Goal: Transaction & Acquisition: Purchase product/service

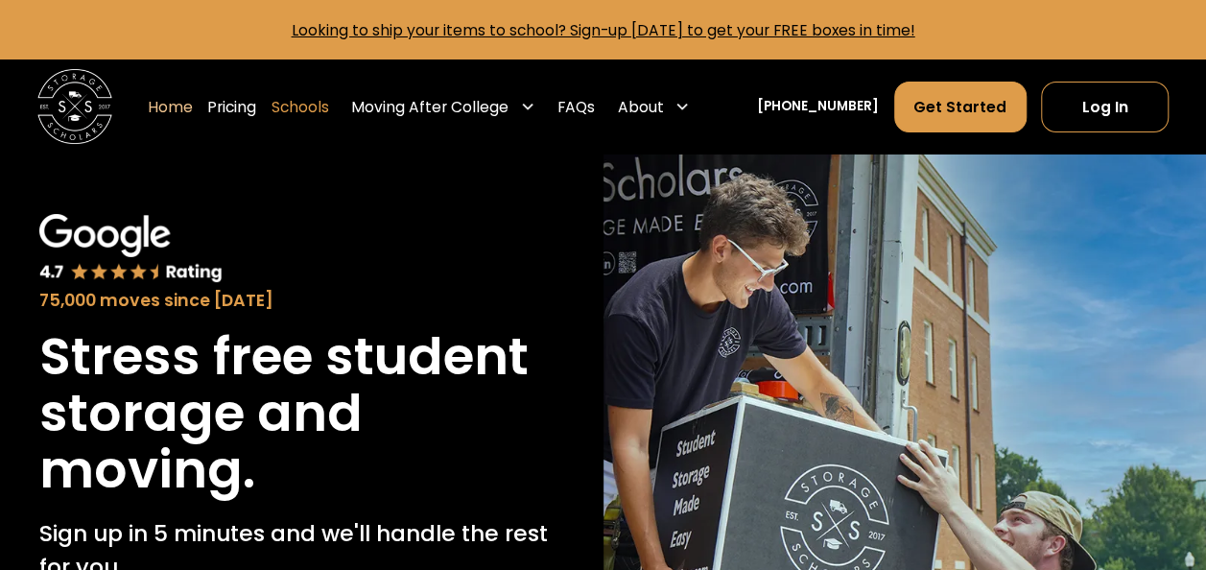
click at [322, 108] on link "Schools" at bounding box center [301, 107] width 58 height 53
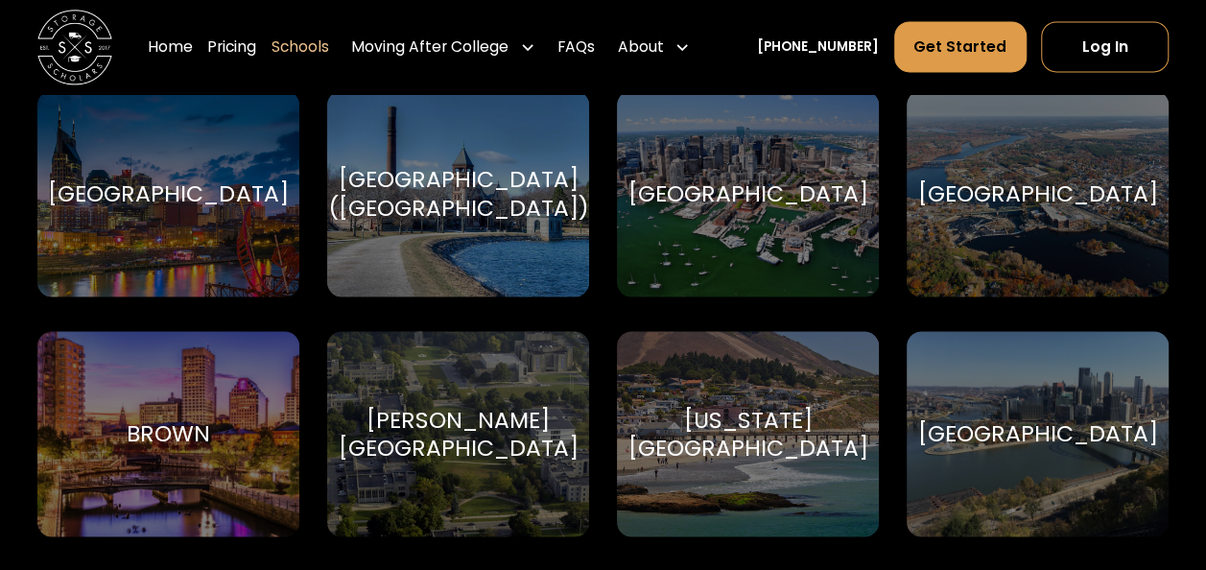
scroll to position [1440, 0]
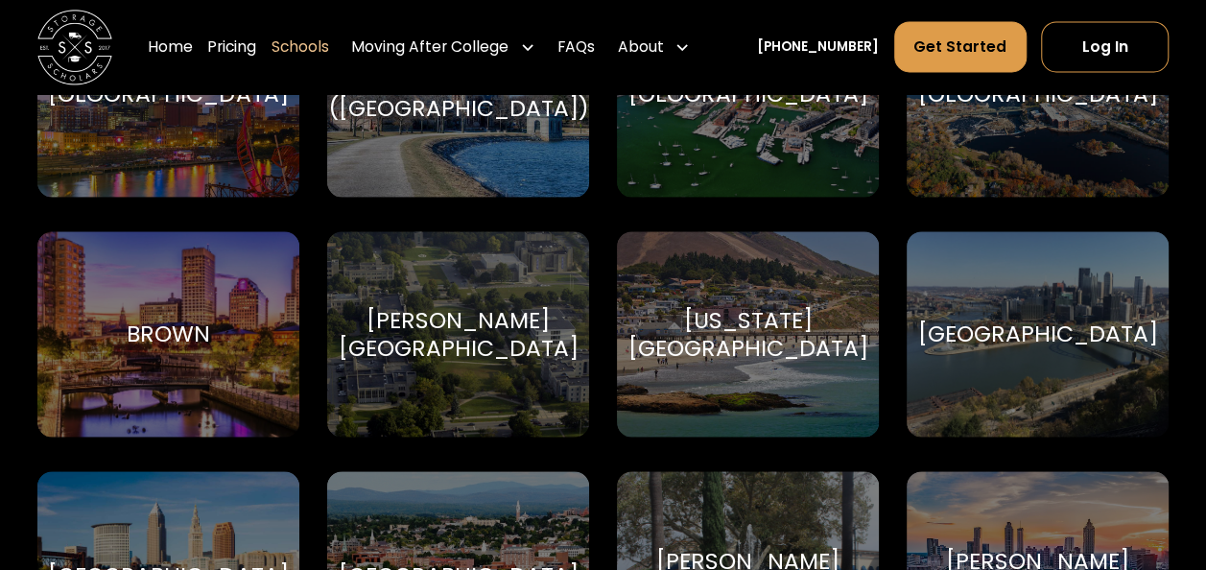
click at [142, 305] on div "Brown Brown University" at bounding box center [168, 334] width 262 height 206
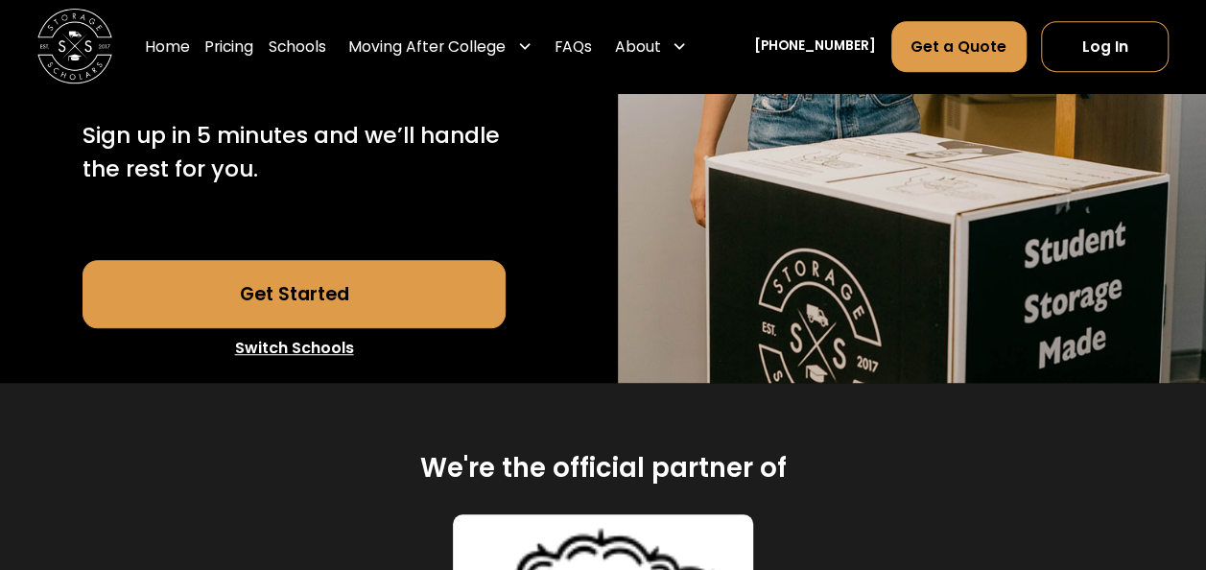
scroll to position [480, 0]
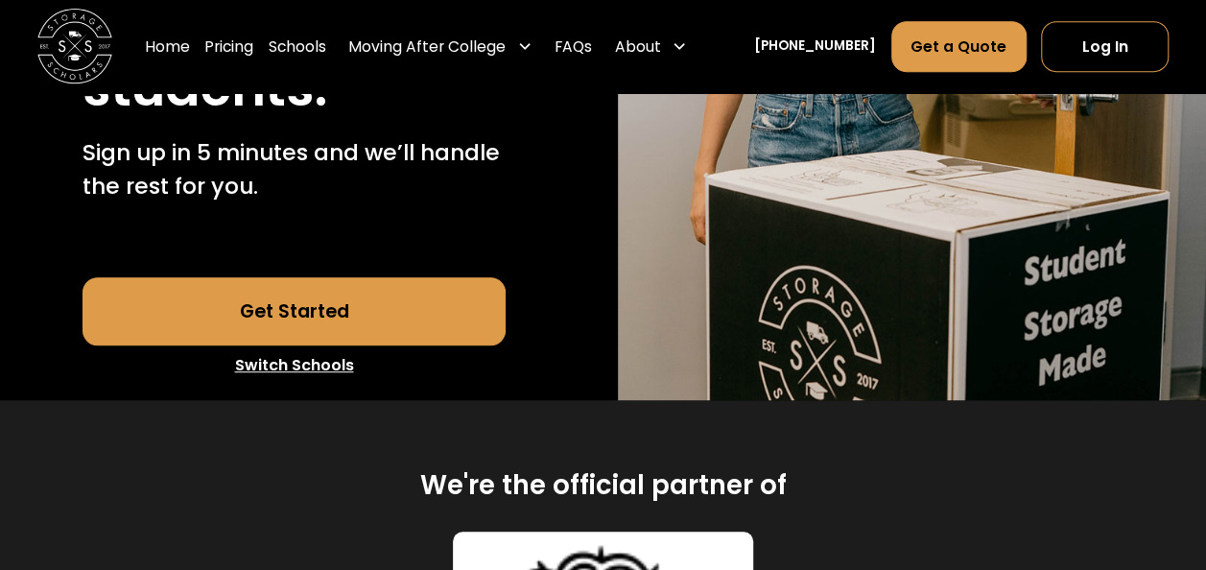
click at [354, 296] on link "Get Started" at bounding box center [294, 310] width 423 height 67
